Goal: Information Seeking & Learning: Find specific fact

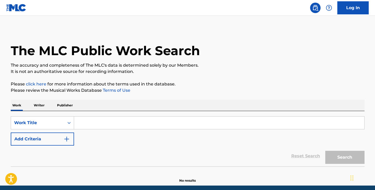
click at [110, 121] on input "Search Form" at bounding box center [219, 123] width 290 height 13
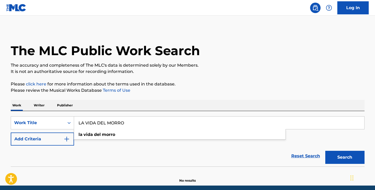
type input "LA VIDA DEL MORRO"
click at [325, 151] on button "Search" at bounding box center [344, 157] width 39 height 13
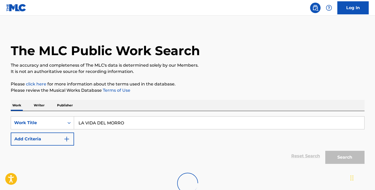
click at [325, 151] on button "Search" at bounding box center [344, 157] width 39 height 13
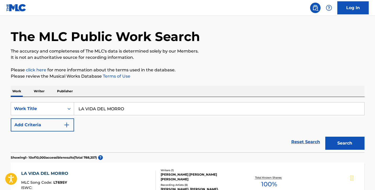
scroll to position [42, 0]
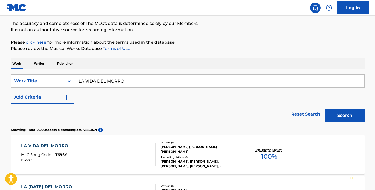
click at [133, 153] on div "LA VIDA DEL MORRO MLC Song Code : LT69SY ISWC :" at bounding box center [88, 155] width 134 height 24
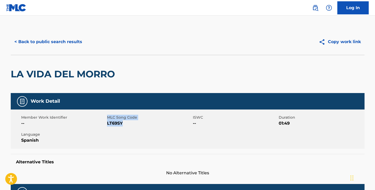
drag, startPoint x: 126, startPoint y: 122, endPoint x: 111, endPoint y: 124, distance: 15.3
click at [106, 123] on div "Member Work Identifier -- MLC Song Code LT69SY ISWC -- Duration 01:49 Language …" at bounding box center [187, 129] width 353 height 39
click at [123, 128] on div "Member Work Identifier -- MLC Song Code LT69SY ISWC -- Duration 01:49 Language …" at bounding box center [187, 129] width 353 height 39
drag, startPoint x: 31, startPoint y: 44, endPoint x: 34, endPoint y: 34, distance: 10.3
click at [33, 35] on div "< Back to public search results Copy work link" at bounding box center [187, 42] width 353 height 26
